Goal: Task Accomplishment & Management: Use online tool/utility

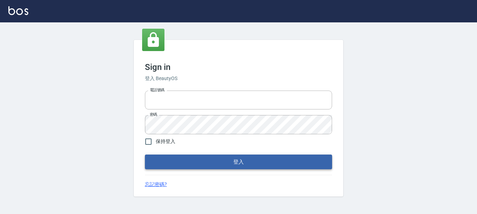
type input "0228278166"
click at [244, 167] on button "登入" at bounding box center [238, 161] width 187 height 15
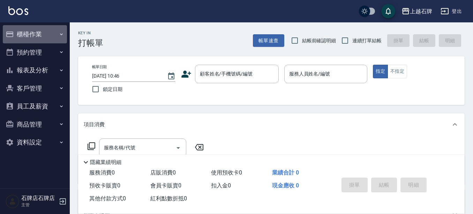
click at [39, 37] on button "櫃檯作業" at bounding box center [35, 34] width 64 height 18
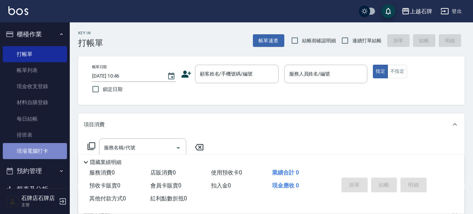
click at [37, 150] on link "現場電腦打卡" at bounding box center [35, 151] width 64 height 16
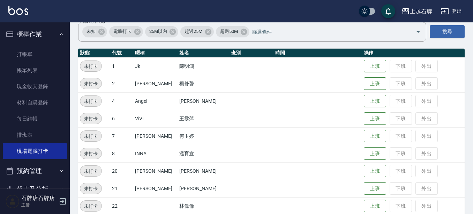
scroll to position [70, 0]
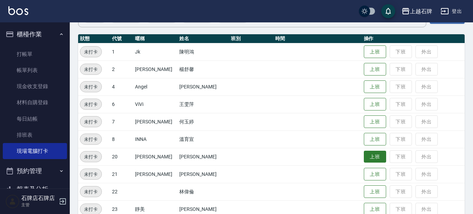
click at [371, 159] on button "上班" at bounding box center [375, 156] width 22 height 12
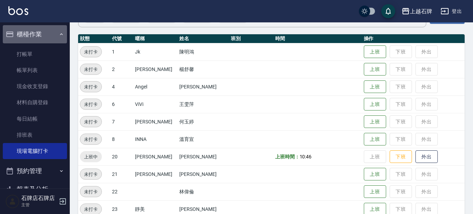
click at [43, 31] on button "櫃檯作業" at bounding box center [35, 34] width 64 height 18
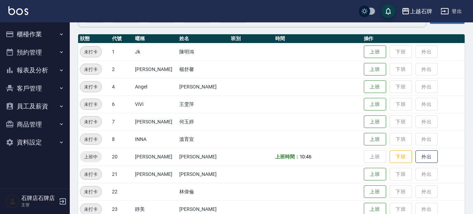
click at [39, 41] on button "櫃檯作業" at bounding box center [35, 34] width 64 height 18
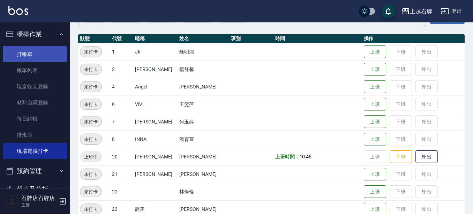
click at [31, 55] on link "打帳單" at bounding box center [35, 54] width 64 height 16
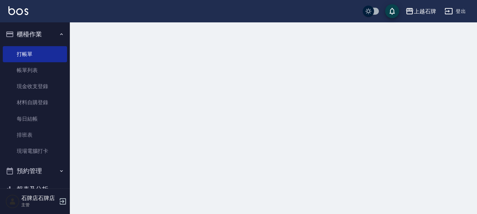
click at [36, 41] on button "櫃檯作業" at bounding box center [35, 34] width 64 height 18
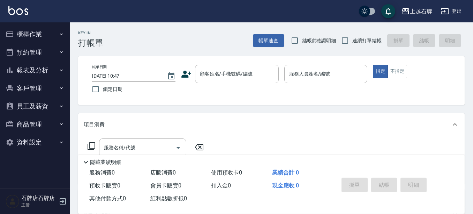
click at [59, 77] on button "報表及分析" at bounding box center [35, 70] width 64 height 18
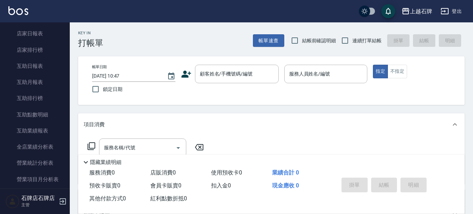
scroll to position [140, 0]
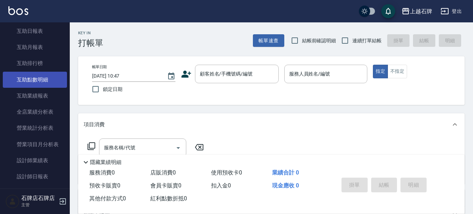
click at [53, 86] on link "互助點數明細" at bounding box center [35, 80] width 64 height 16
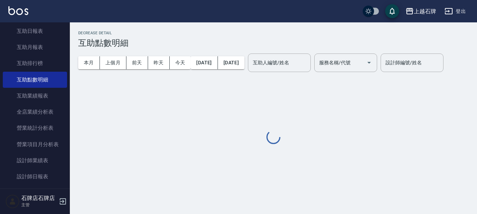
click at [367, 62] on div "服務名稱/代號 服務名稱/代號" at bounding box center [345, 62] width 63 height 19
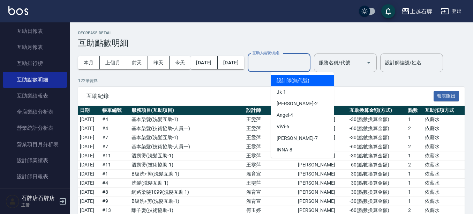
click at [308, 61] on input "互助人編號/姓名" at bounding box center [279, 63] width 57 height 12
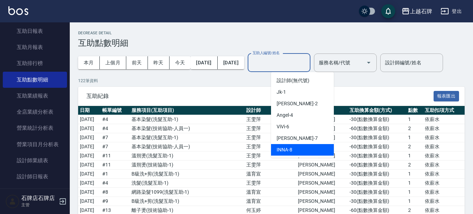
scroll to position [35, 0]
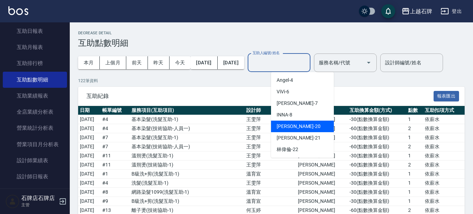
click at [301, 131] on div "[PERSON_NAME] -20" at bounding box center [302, 126] width 63 height 12
type input "[PERSON_NAME]-20"
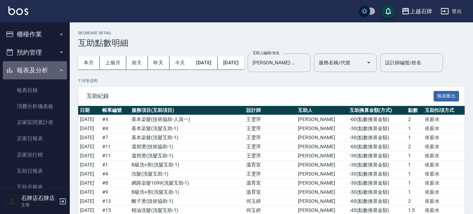
click at [42, 72] on button "報表及分析" at bounding box center [35, 70] width 64 height 18
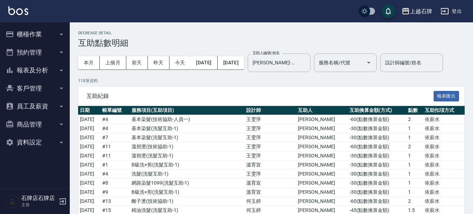
click at [55, 34] on button "櫃檯作業" at bounding box center [35, 34] width 64 height 18
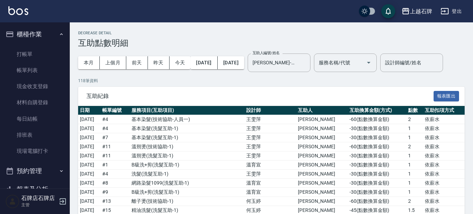
click at [50, 44] on ul "打帳單 帳單列表 現金收支登錄 材料自購登錄 每日結帳 排班表 現場電腦打卡" at bounding box center [35, 102] width 64 height 119
click at [50, 45] on ul "打帳單 帳單列表 現金收支登錄 材料自購登錄 每日結帳 排班表 現場電腦打卡" at bounding box center [35, 102] width 64 height 119
click at [44, 52] on link "打帳單" at bounding box center [35, 54] width 64 height 16
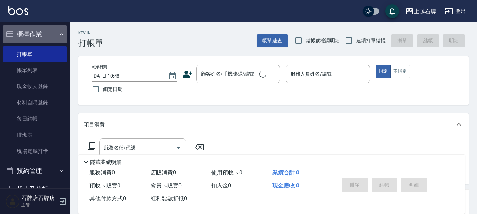
click at [52, 32] on button "櫃檯作業" at bounding box center [35, 34] width 64 height 18
